Goal: Book appointment/travel/reservation

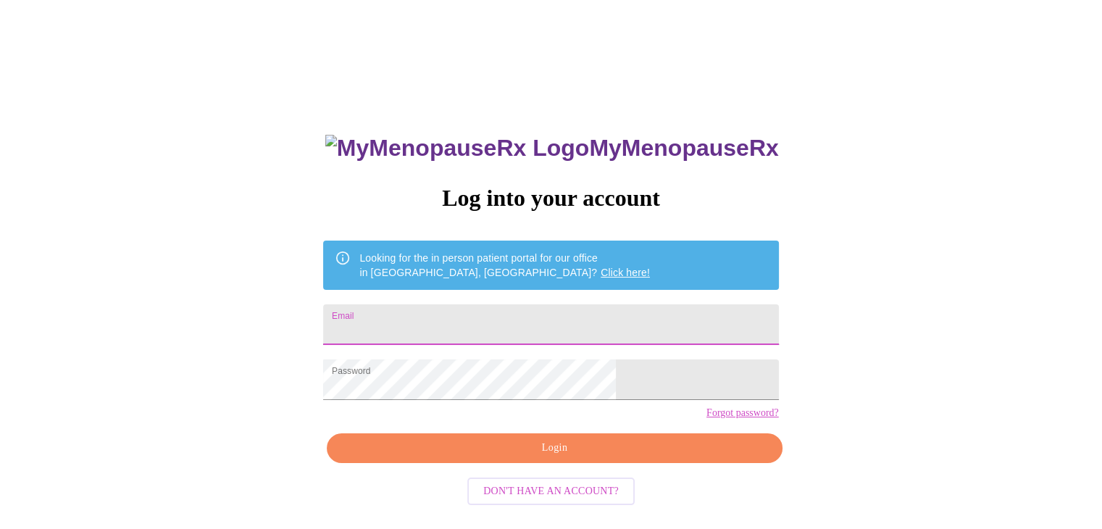
click at [494, 327] on input "Email" at bounding box center [550, 324] width 455 height 41
type input "suzyholland@ymail.com"
click at [516, 457] on span "Login" at bounding box center [554, 448] width 422 height 18
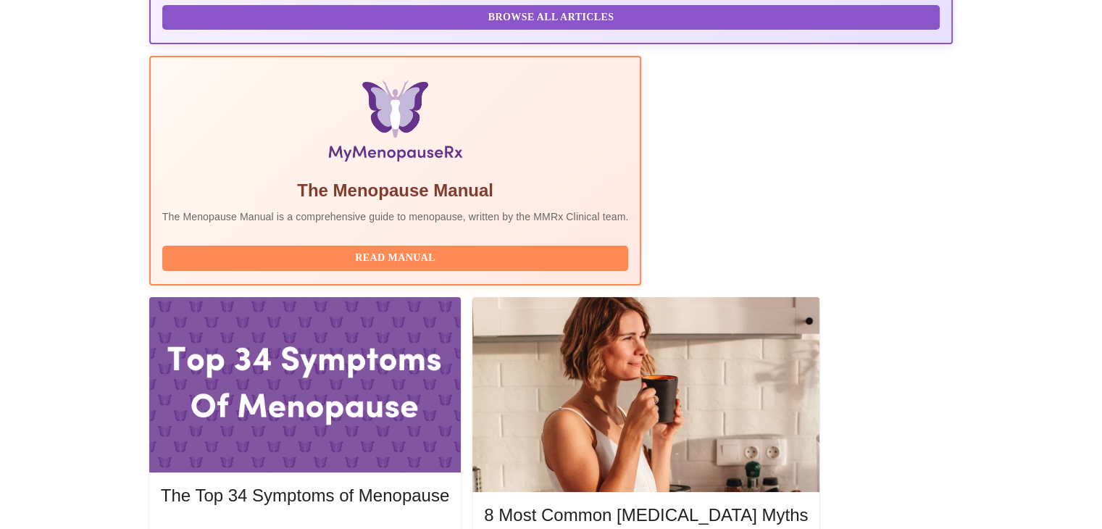
scroll to position [409, 0]
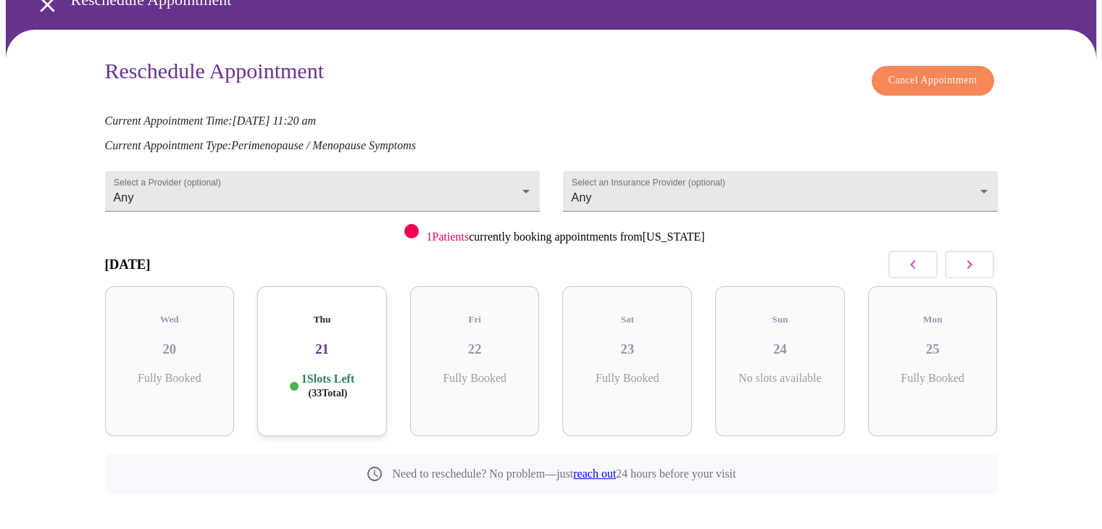
scroll to position [78, 0]
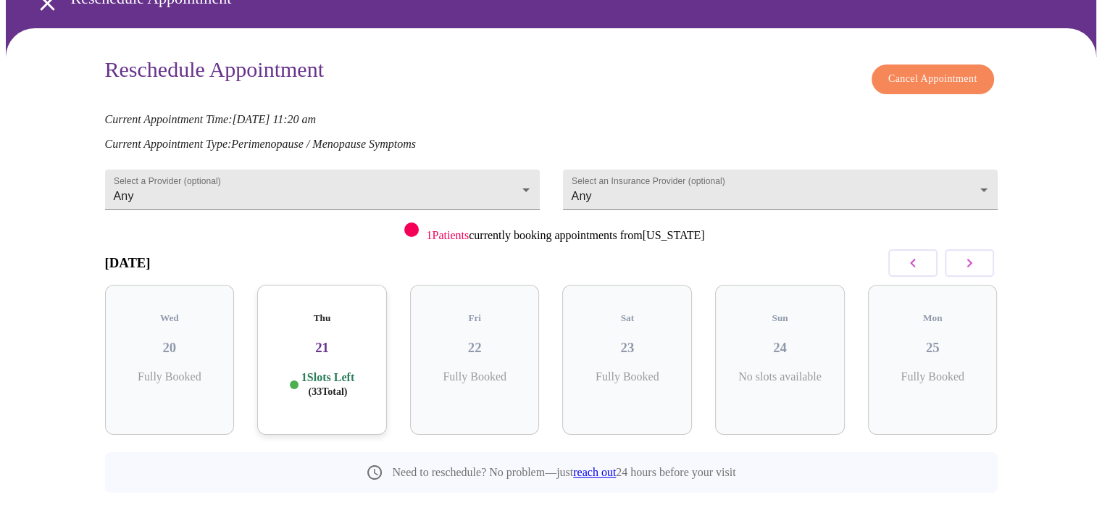
click at [326, 340] on h3 "21" at bounding box center [322, 348] width 106 height 16
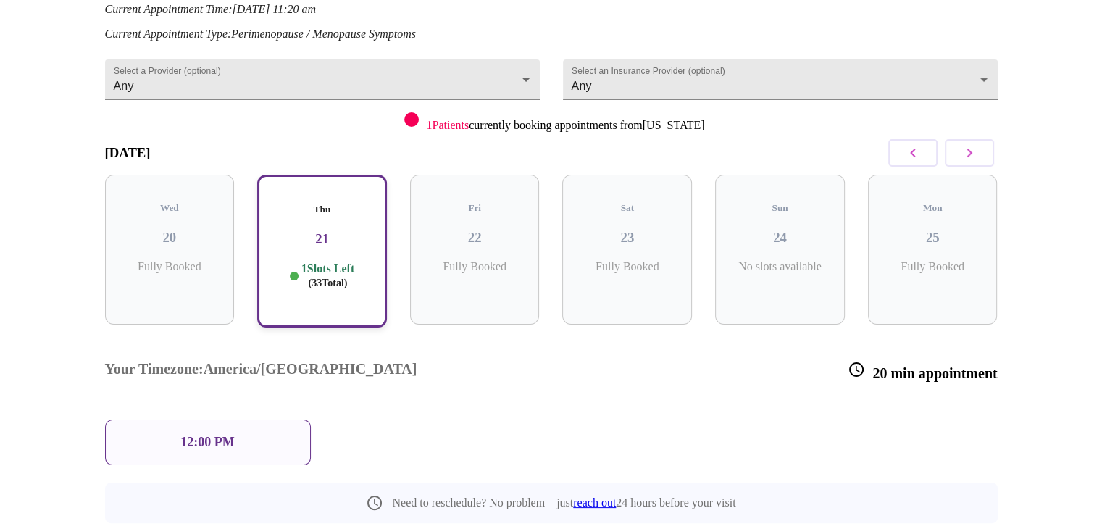
scroll to position [197, 0]
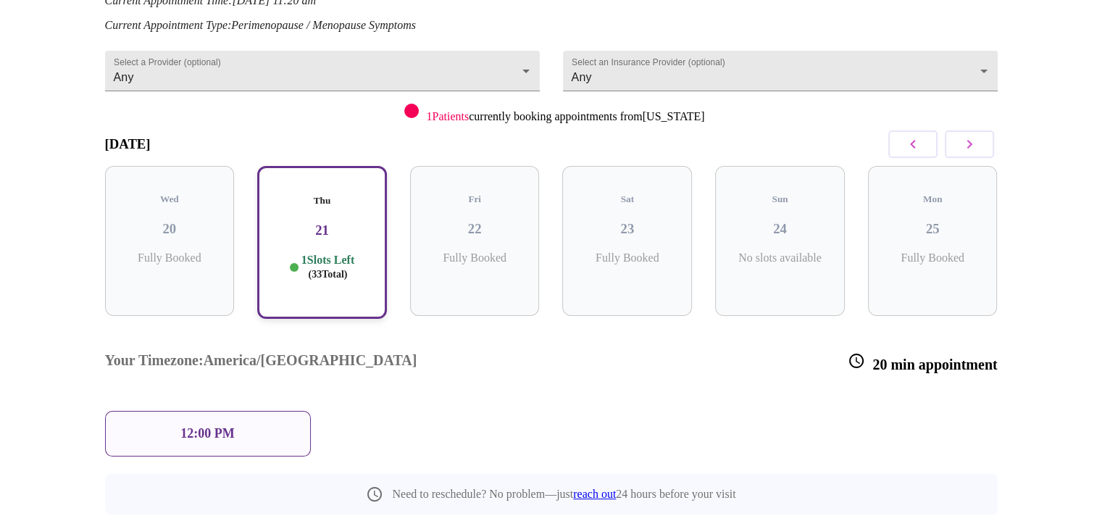
click at [965, 135] on icon "button" at bounding box center [968, 143] width 17 height 17
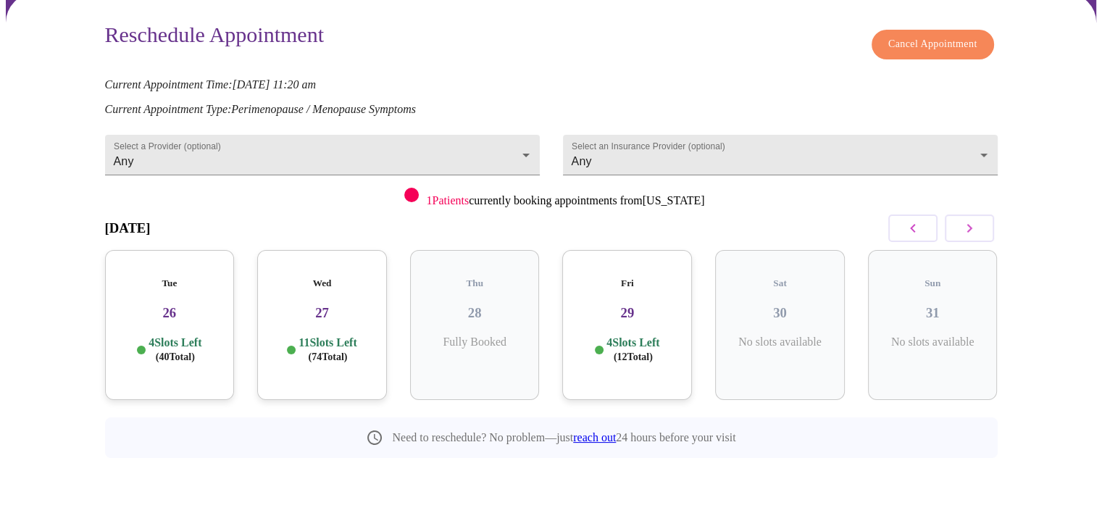
scroll to position [80, 0]
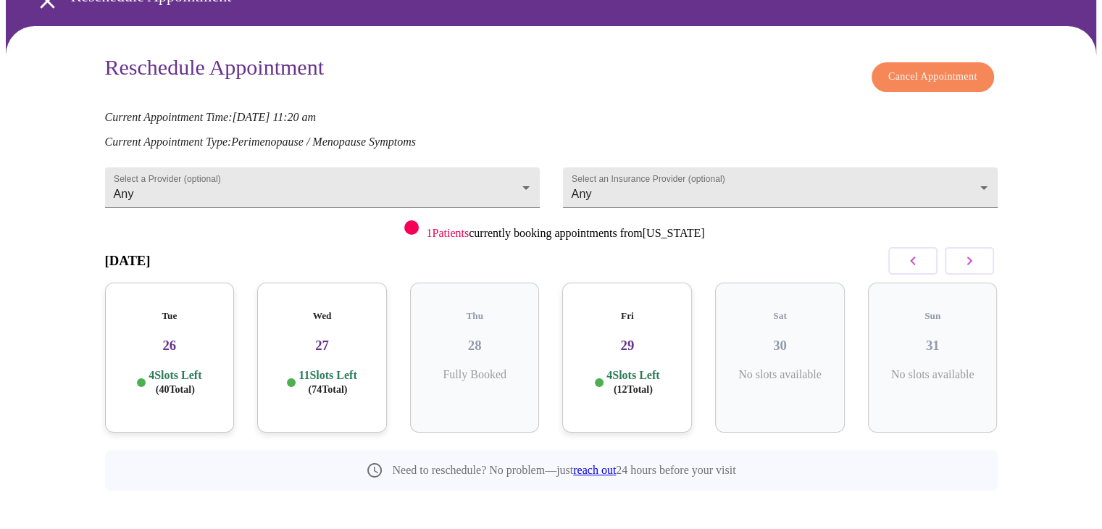
click at [175, 338] on h3 "26" at bounding box center [170, 346] width 106 height 16
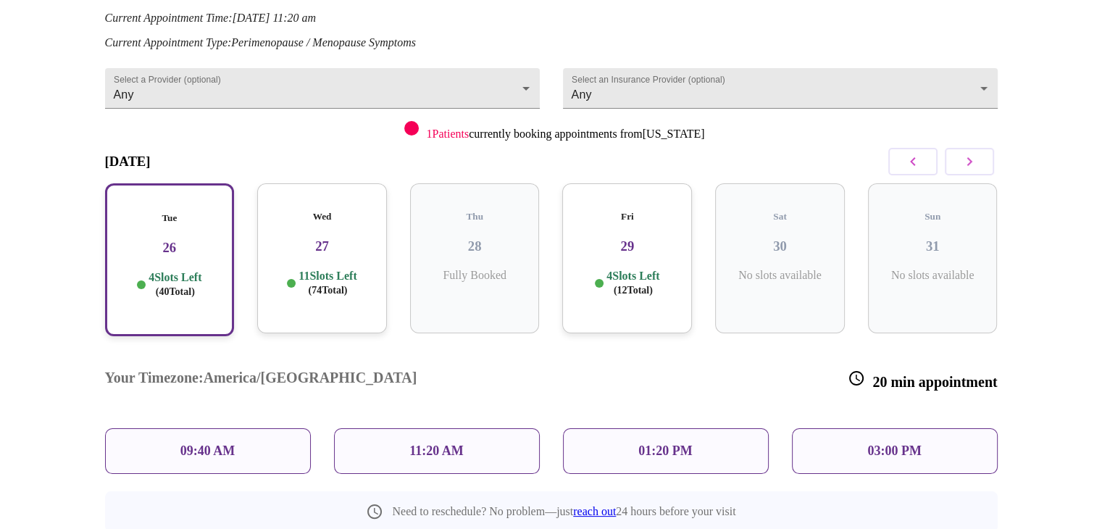
scroll to position [179, 0]
click at [177, 429] on div "09:40 AM" at bounding box center [208, 452] width 206 height 46
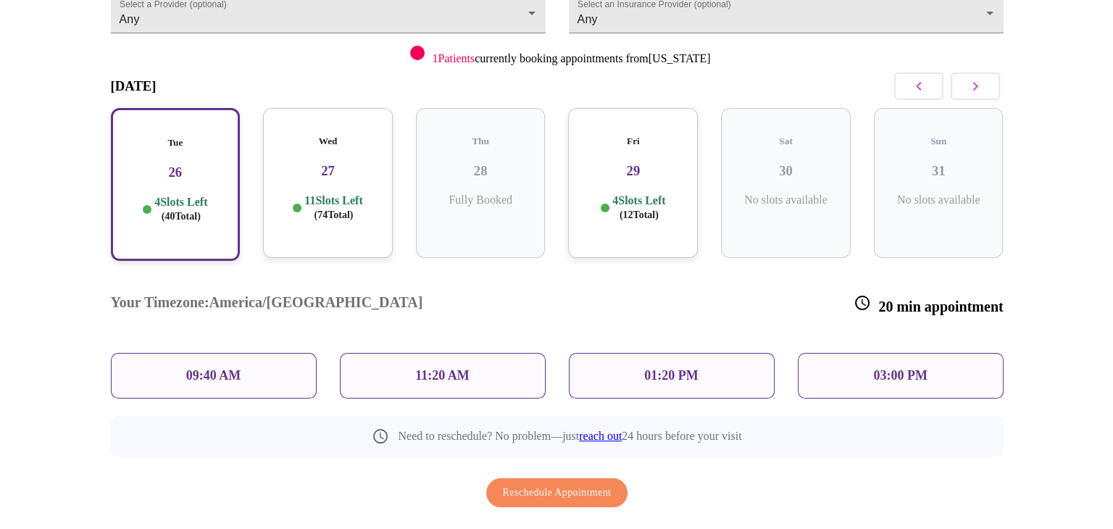
scroll to position [254, 0]
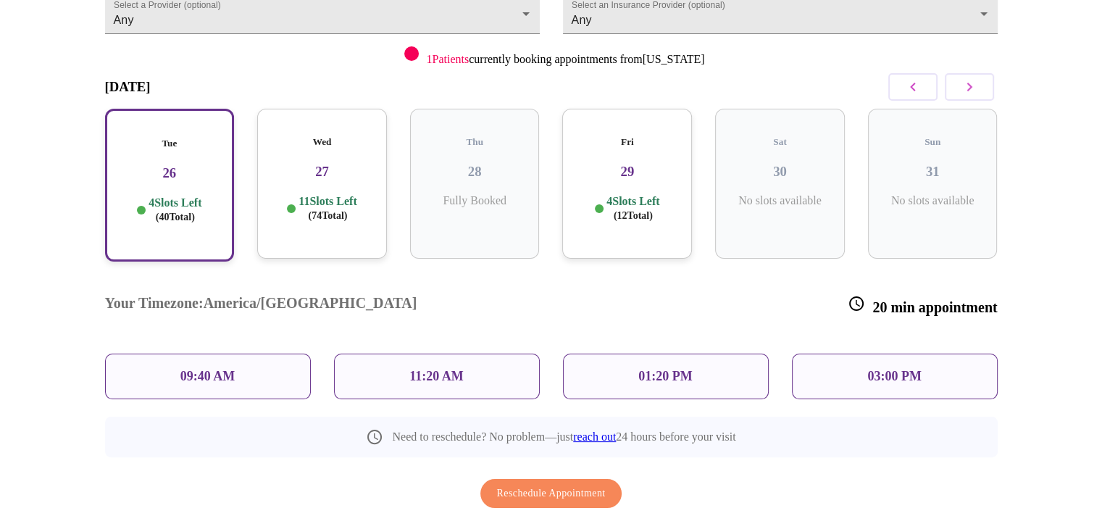
click at [154, 165] on h3 "26" at bounding box center [170, 173] width 104 height 16
click at [193, 369] on p "09:40 AM" at bounding box center [207, 376] width 55 height 15
click at [247, 353] on div "09:40 AM" at bounding box center [208, 376] width 206 height 46
click at [214, 369] on p "09:40 AM" at bounding box center [207, 376] width 55 height 15
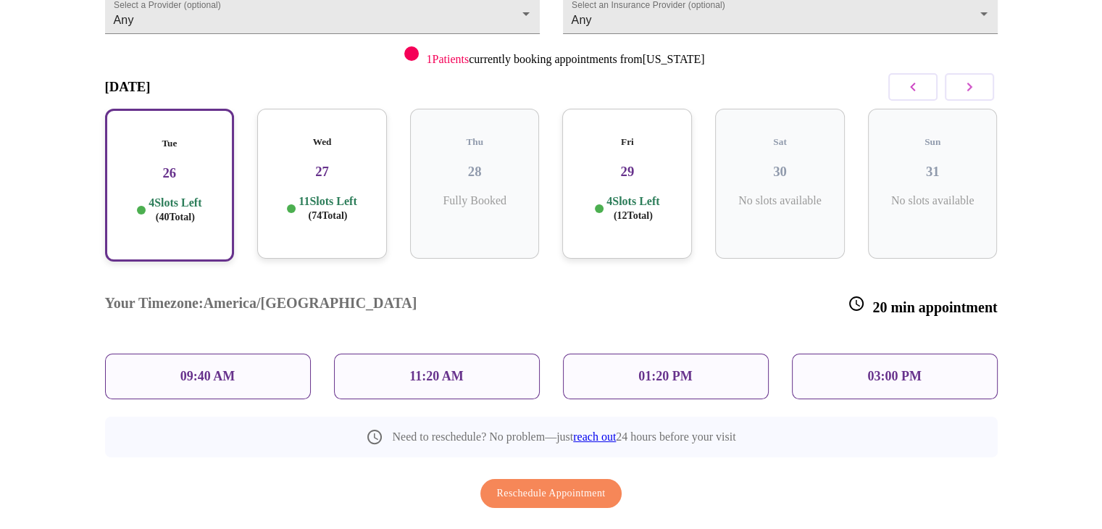
click at [298, 194] on p "11 Slots Left ( 74 Total)" at bounding box center [327, 208] width 58 height 28
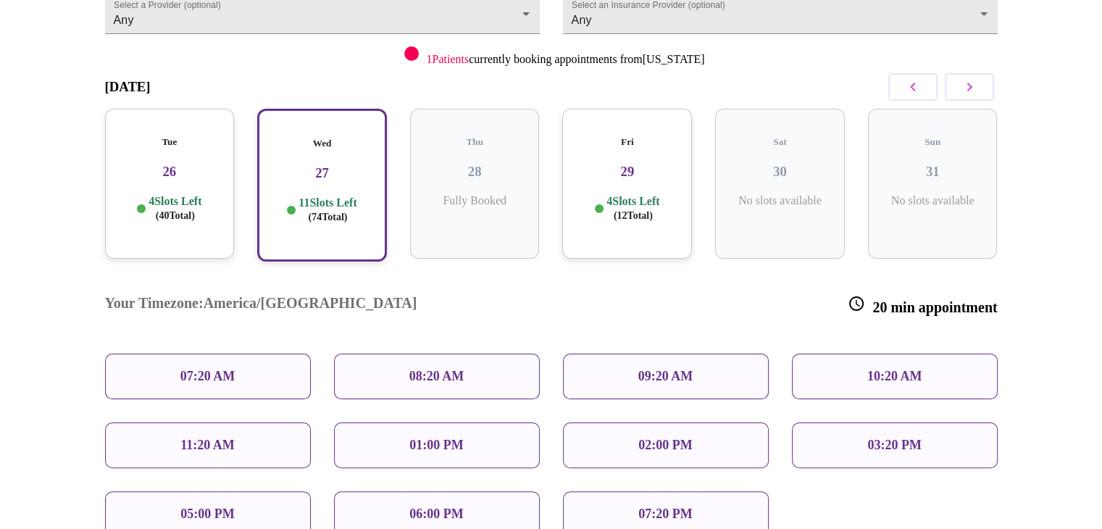
click at [202, 353] on div "07:20 AM" at bounding box center [208, 376] width 206 height 46
click at [181, 164] on h3 "26" at bounding box center [170, 172] width 106 height 16
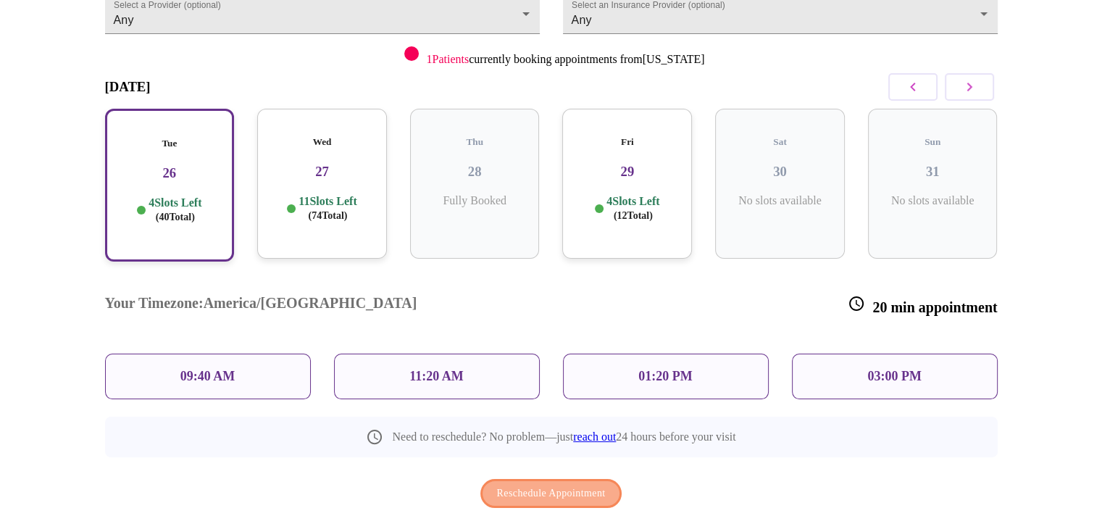
click at [553, 485] on span "Reschedule Appointment" at bounding box center [551, 494] width 109 height 18
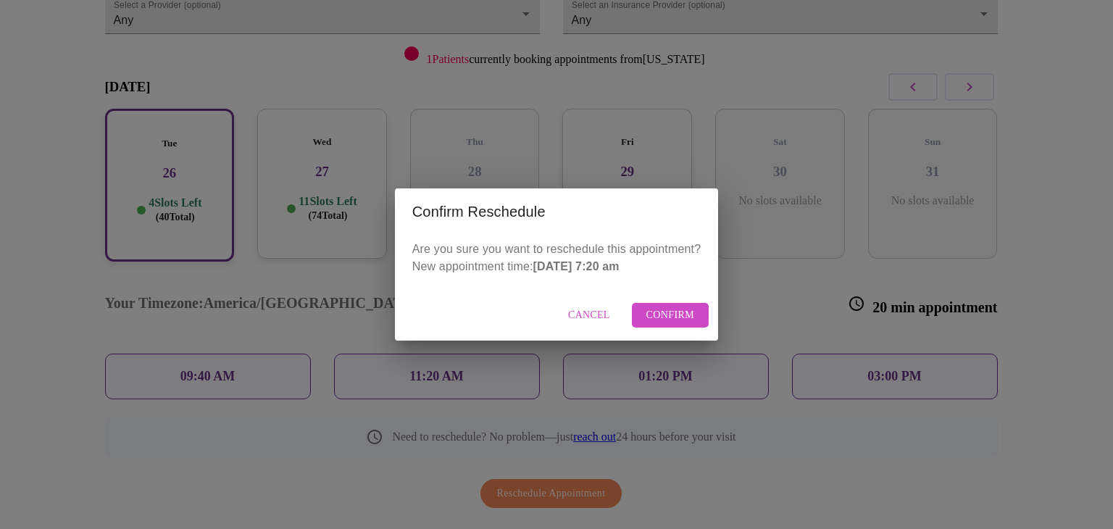
click at [595, 310] on span "Cancel" at bounding box center [589, 315] width 42 height 18
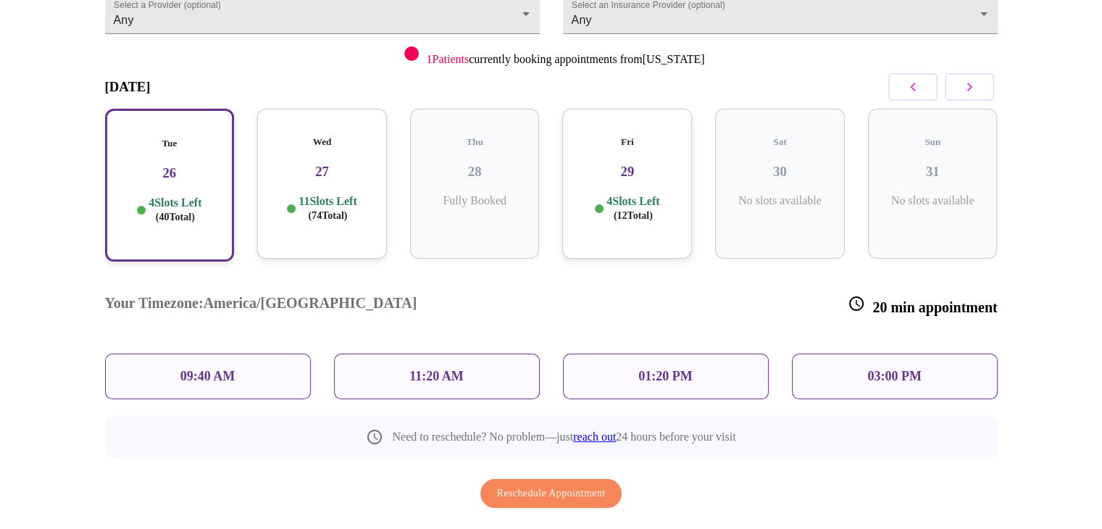
click at [154, 165] on h3 "26" at bounding box center [170, 173] width 104 height 16
click at [197, 369] on p "09:40 AM" at bounding box center [207, 376] width 55 height 15
click at [344, 164] on h3 "27" at bounding box center [322, 172] width 106 height 16
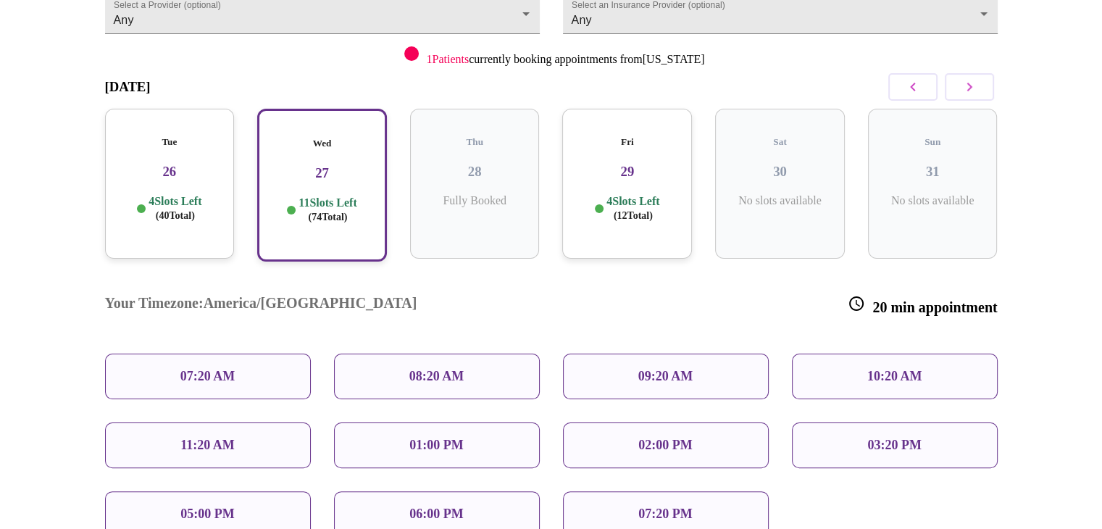
click at [448, 369] on p "08:20 AM" at bounding box center [436, 376] width 55 height 15
click at [188, 135] on div "Tue 26 4 Slots Left ( 40 Total)" at bounding box center [170, 184] width 130 height 150
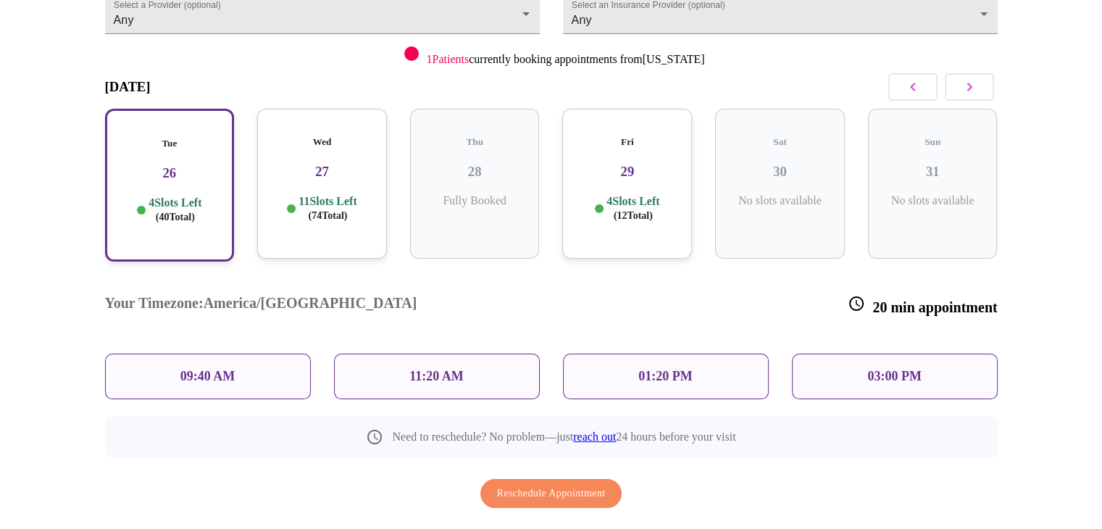
click at [194, 369] on p "09:40 AM" at bounding box center [207, 376] width 55 height 15
click at [533, 485] on span "Reschedule Appointment" at bounding box center [551, 494] width 109 height 18
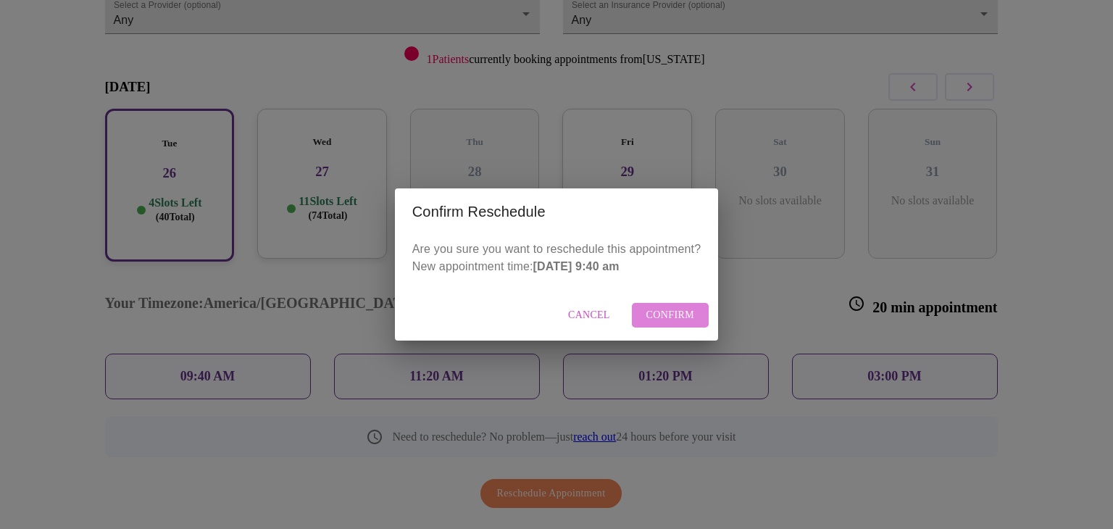
click at [669, 316] on span "Confirm" at bounding box center [670, 315] width 49 height 18
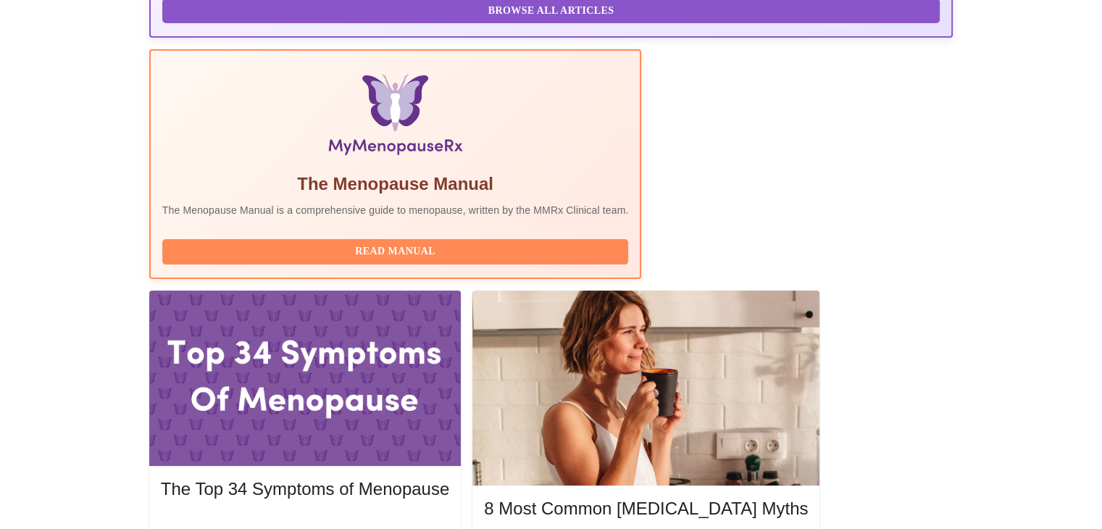
scroll to position [391, 0]
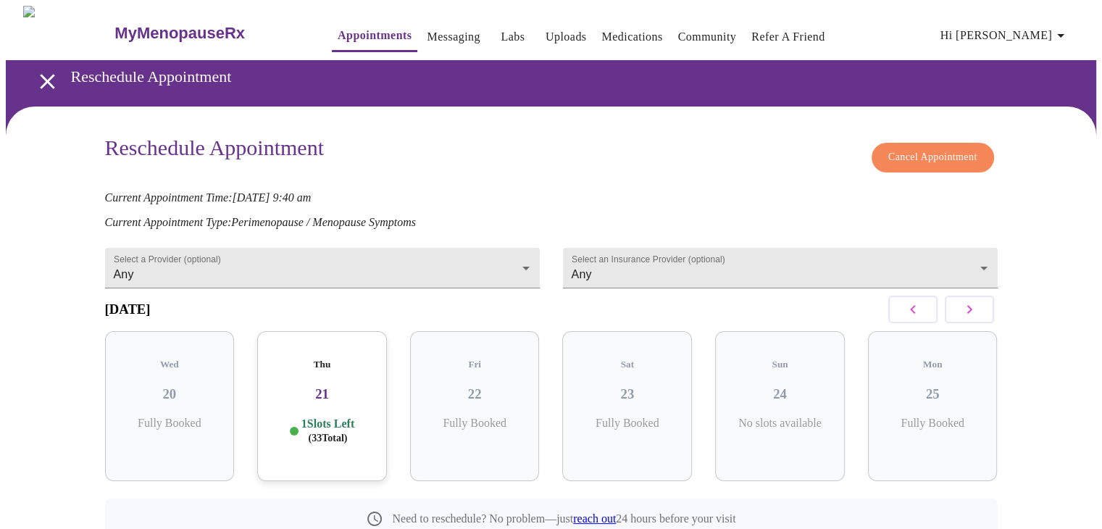
scroll to position [55, 0]
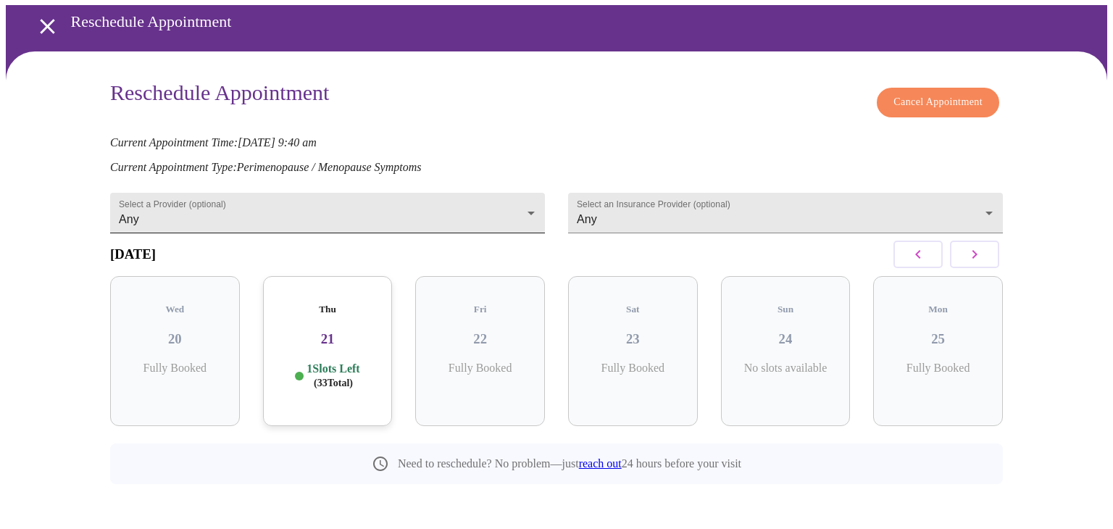
click at [522, 206] on body "MyMenopauseRx Appointments Messaging Labs Uploads Medications Community Refer a…" at bounding box center [556, 250] width 1101 height 598
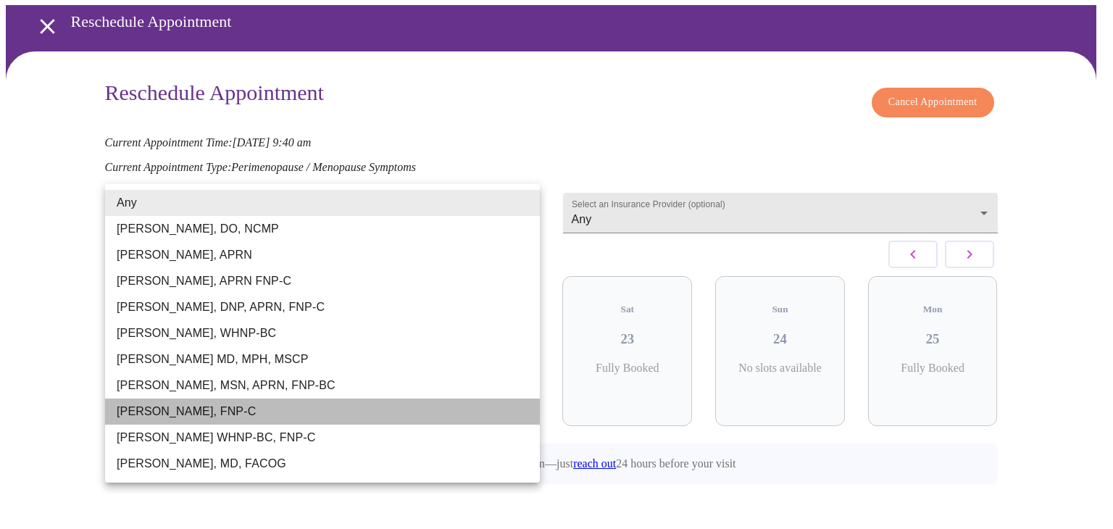
click at [227, 415] on li "Elizabeth Hederman, FNP-C" at bounding box center [322, 411] width 435 height 26
type input "Elizabeth Hederman, FNP-C"
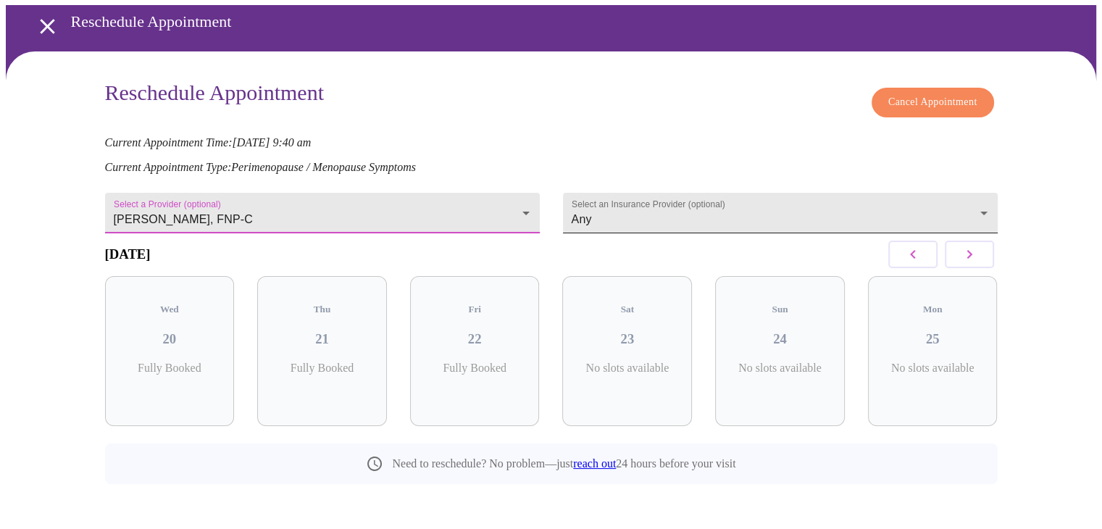
click at [661, 201] on body "MyMenopauseRx Appointments Messaging Labs Uploads Medications Community Refer a…" at bounding box center [551, 250] width 1090 height 598
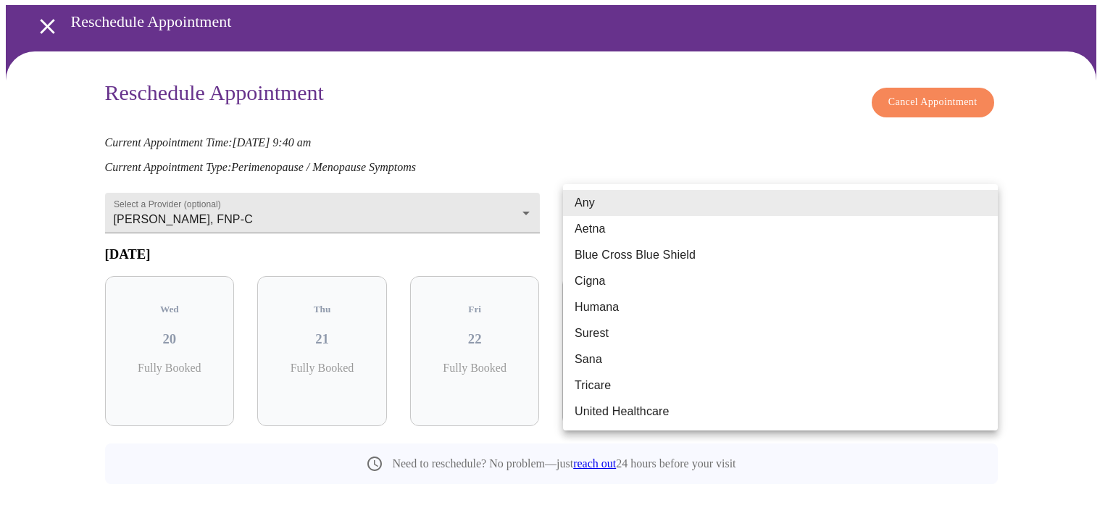
click at [661, 201] on li "Any" at bounding box center [780, 203] width 435 height 26
click at [898, 196] on body "MyMenopauseRx Appointments Messaging Labs Uploads Medications Community Refer a…" at bounding box center [556, 250] width 1101 height 598
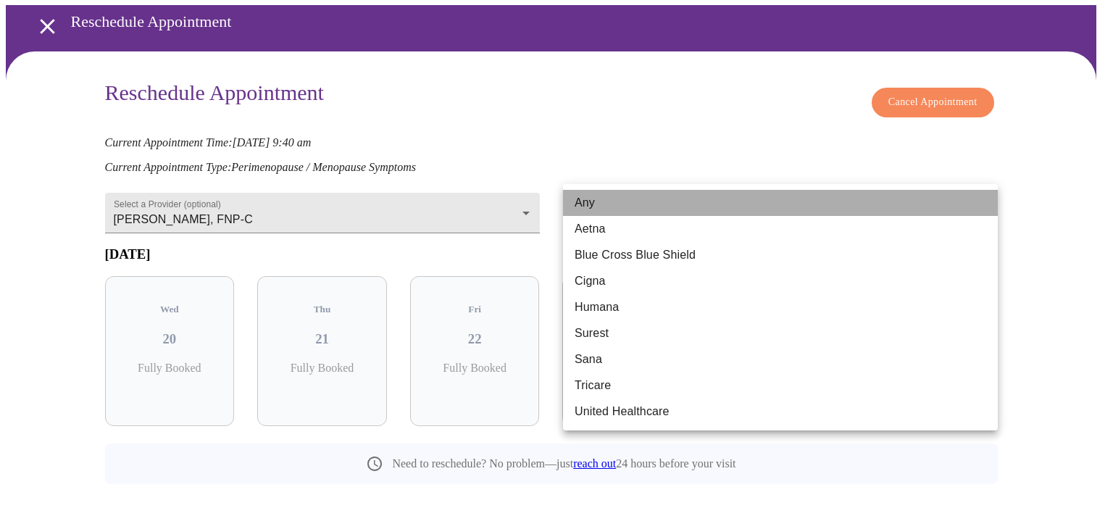
click at [586, 201] on li "Any" at bounding box center [780, 203] width 435 height 26
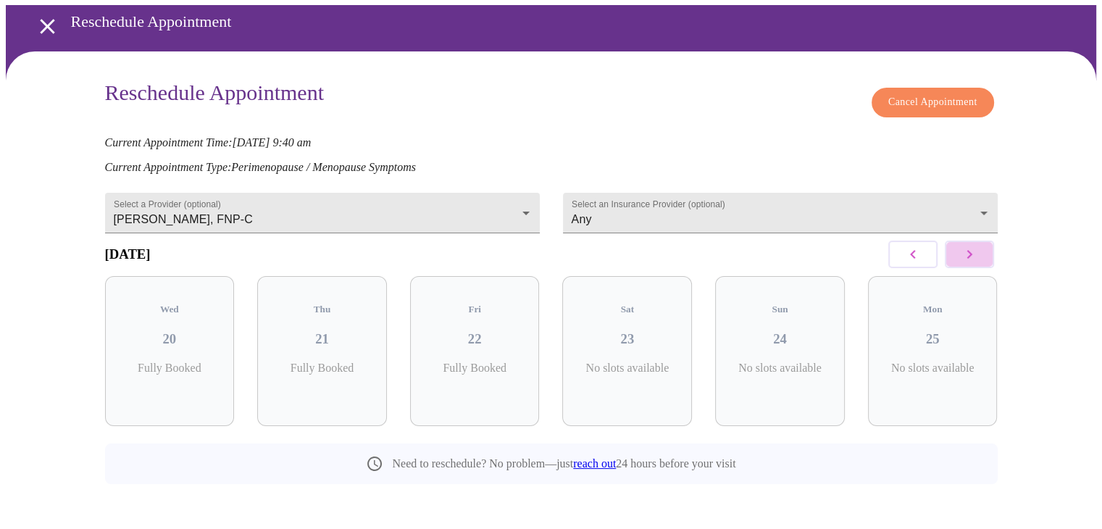
click at [974, 259] on icon "button" at bounding box center [968, 254] width 17 height 17
click at [326, 331] on h3 "27" at bounding box center [322, 339] width 106 height 16
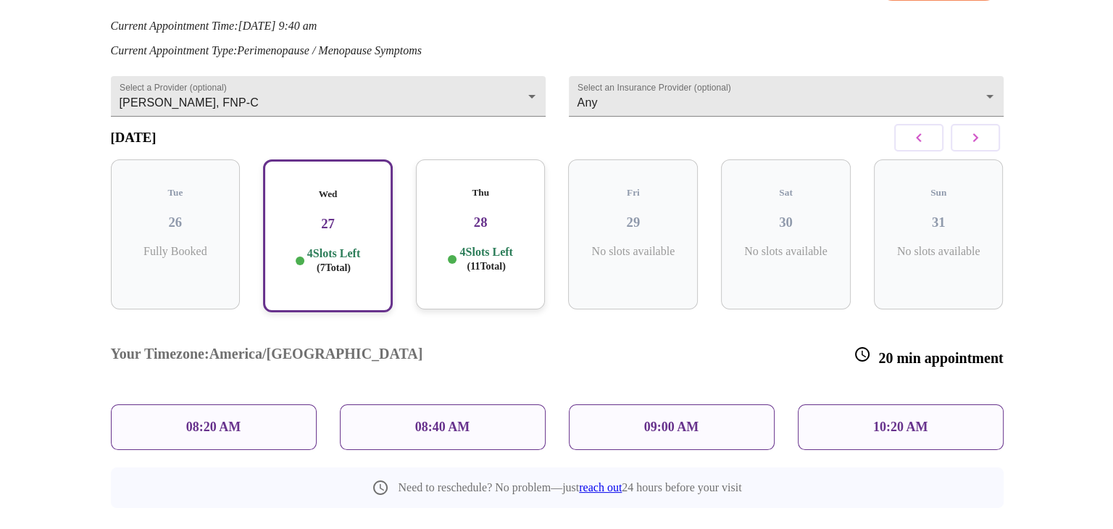
scroll to position [172, 0]
click at [884, 419] on p "10:20 AM" at bounding box center [894, 426] width 55 height 15
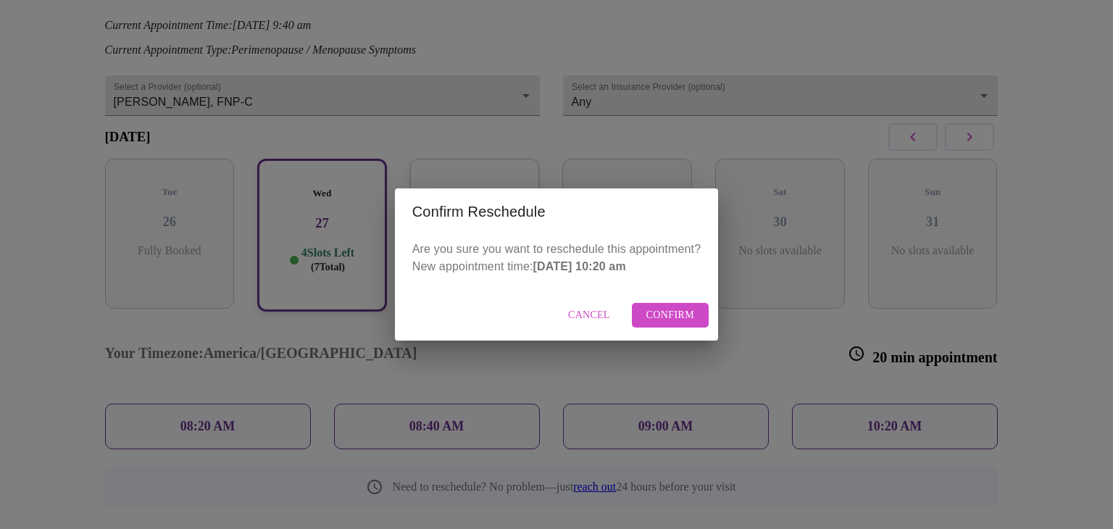
click at [678, 306] on span "Confirm" at bounding box center [670, 315] width 49 height 18
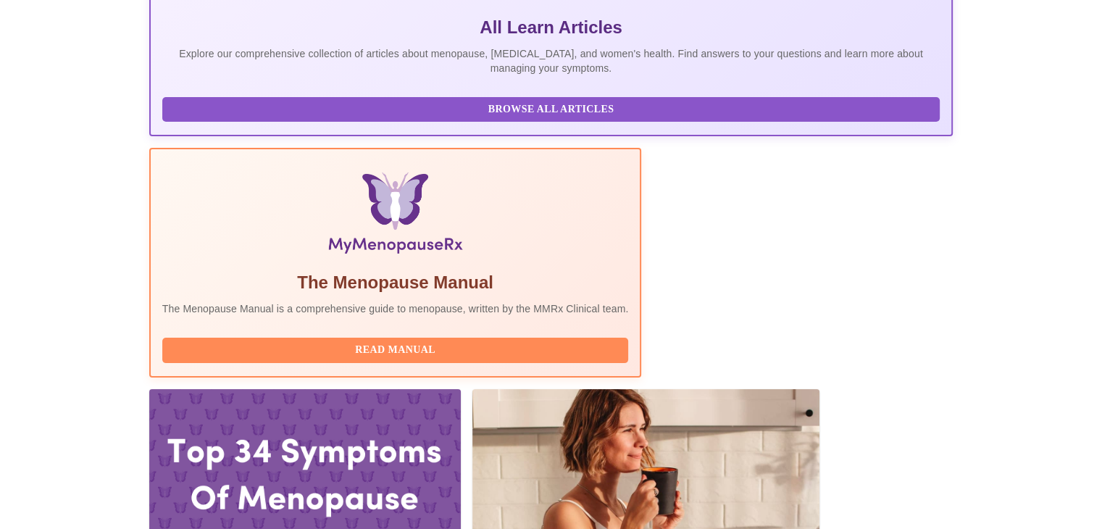
scroll to position [374, 0]
